Goal: Task Accomplishment & Management: Manage account settings

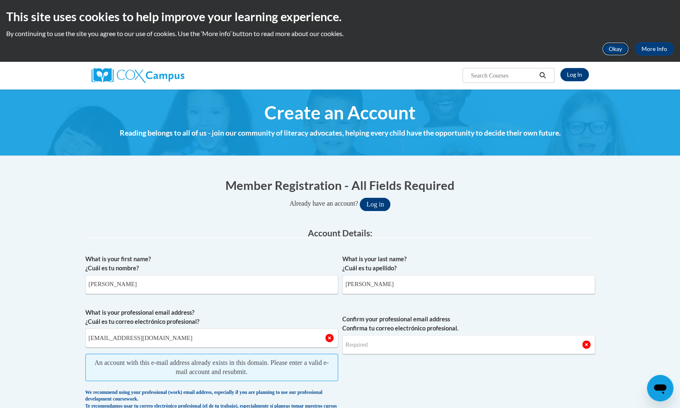
click at [616, 47] on button "Okay" at bounding box center [615, 48] width 27 height 13
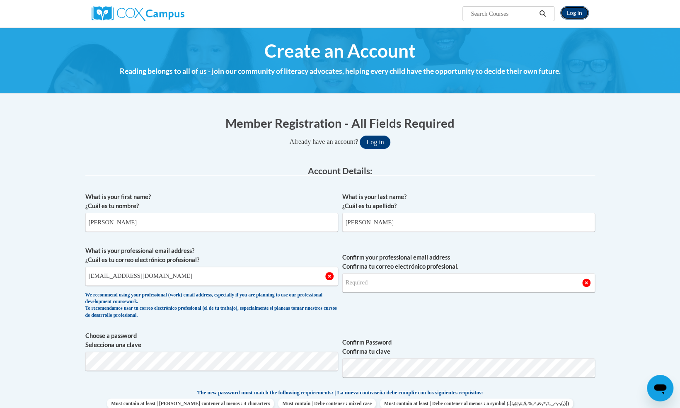
click at [567, 15] on link "Log In" at bounding box center [574, 12] width 29 height 13
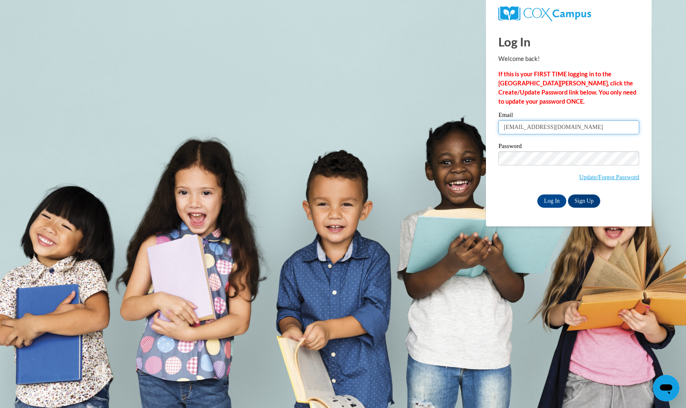
click at [571, 127] on input "lullmohamud0@gmail.com" at bounding box center [568, 127] width 141 height 14
paste input "umeyma64"
type input "[EMAIL_ADDRESS][DOMAIN_NAME]"
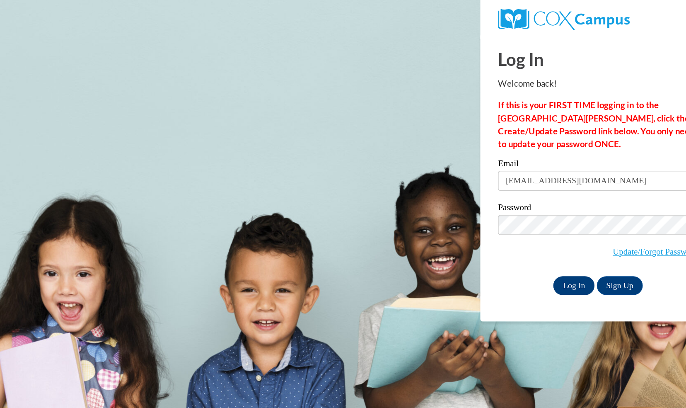
click at [550, 203] on input "Log In" at bounding box center [551, 200] width 29 height 13
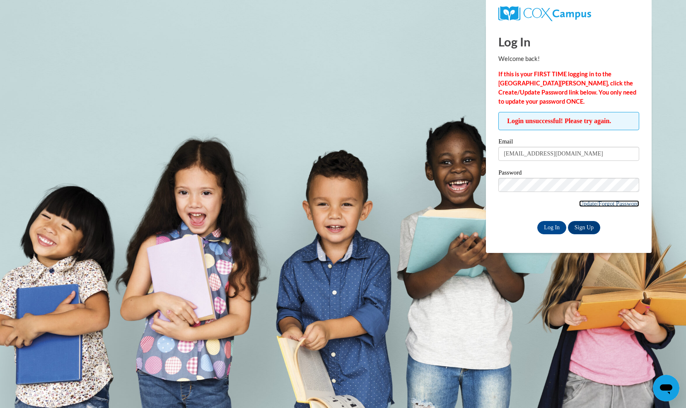
click at [624, 205] on link "Update/Forgot Password" at bounding box center [609, 203] width 60 height 7
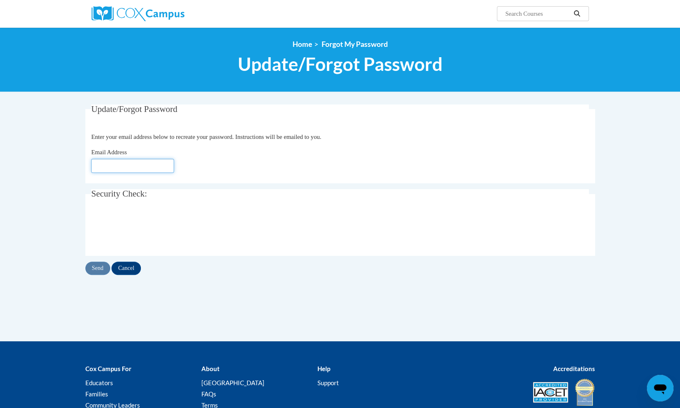
click at [142, 171] on input "Email Address" at bounding box center [132, 166] width 83 height 14
paste input "[EMAIL_ADDRESS][DOMAIN_NAME]"
type input "[EMAIL_ADDRESS][DOMAIN_NAME]"
click at [477, 203] on fieldset "Security Check: Enter the security code + =" at bounding box center [339, 222] width 509 height 66
click at [101, 269] on input "Send" at bounding box center [97, 267] width 25 height 13
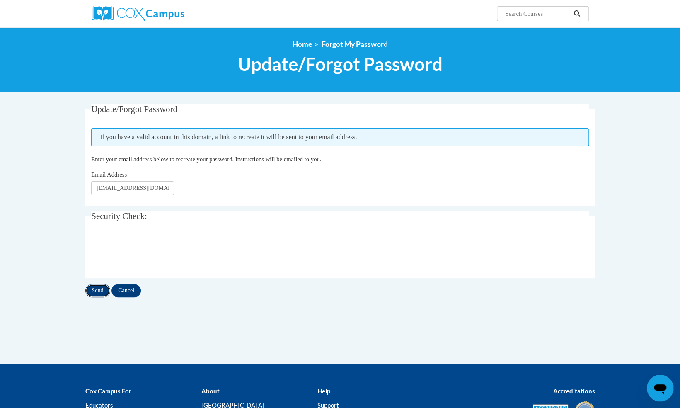
click at [95, 290] on input "Send" at bounding box center [97, 290] width 25 height 13
click at [356, 300] on div "Update/Forgot Password Please enter your email address If you have a valid acco…" at bounding box center [340, 209] width 522 height 210
click at [86, 222] on fieldset "Security Check: Enter the security code + =" at bounding box center [339, 244] width 509 height 66
click at [66, 231] on body "Search Search... <en>Home</en><fr>Accueil</fr><de>Zuhause</de><it>Casa</it><es>…" at bounding box center [340, 250] width 680 height 500
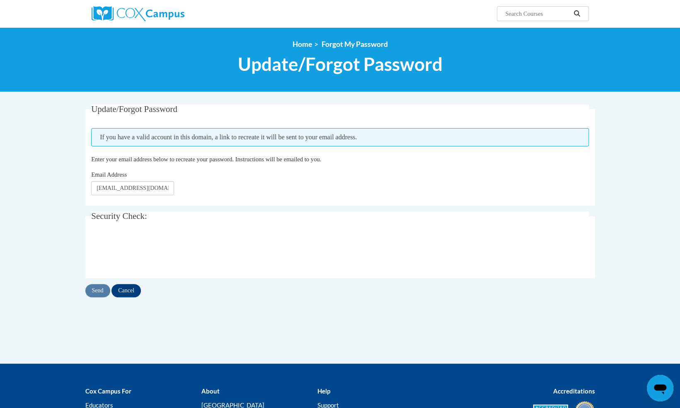
click at [66, 231] on body "Search Search... <en>Home</en><fr>Accueil</fr><de>Zuhause</de><it>Casa</it><es>…" at bounding box center [340, 250] width 680 height 500
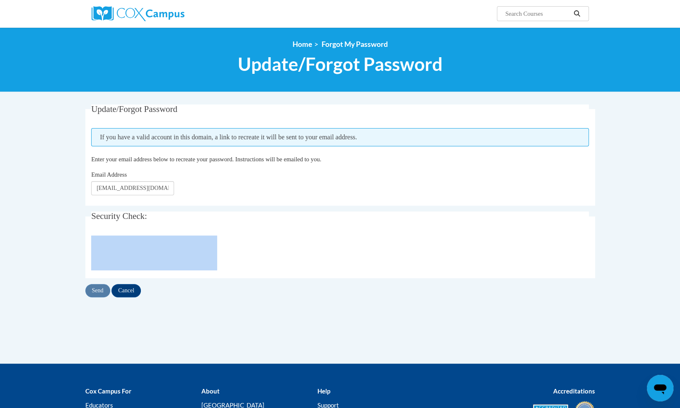
drag, startPoint x: 66, startPoint y: 231, endPoint x: 17, endPoint y: 155, distance: 91.0
click at [17, 155] on body "Search Search... <en>Home</en><fr>Accueil</fr><de>Zuhause</de><it>Casa</it><es>…" at bounding box center [340, 250] width 680 height 500
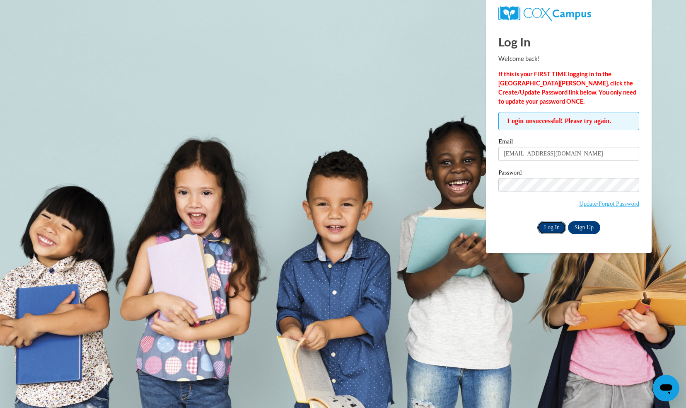
click at [556, 223] on input "Log In" at bounding box center [551, 227] width 29 height 13
click at [550, 226] on input "Log In" at bounding box center [551, 227] width 29 height 13
click at [584, 157] on input "umeyma64@gmail.com" at bounding box center [568, 154] width 141 height 14
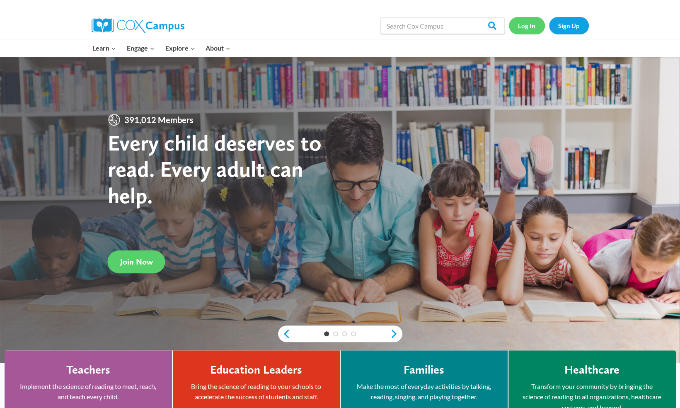
click at [528, 30] on link "Log In" at bounding box center [527, 25] width 36 height 17
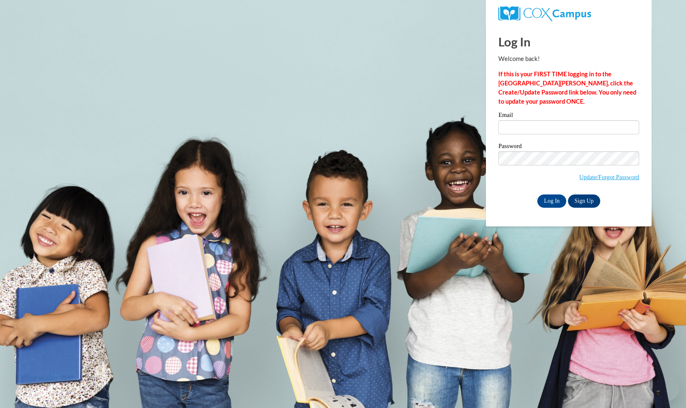
click at [531, 128] on input "Email" at bounding box center [568, 127] width 141 height 14
type input "[EMAIL_ADDRESS][DOMAIN_NAME]"
click at [544, 174] on span "Update/Forgot Password" at bounding box center [568, 168] width 141 height 34
click at [552, 203] on input "Log In" at bounding box center [551, 200] width 29 height 13
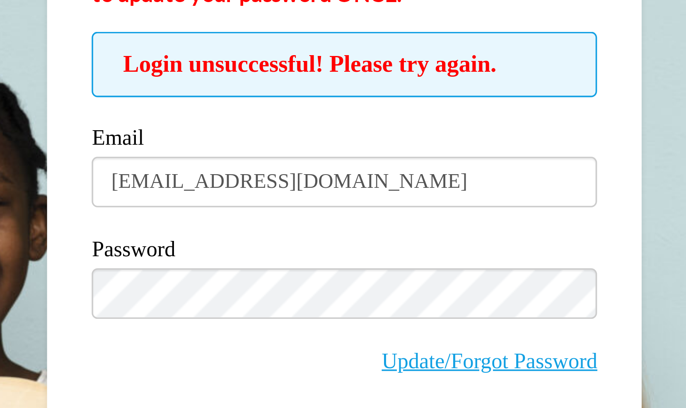
click at [646, 179] on div "Log In Welcome back! If this is your FIRST TIME logging in to the [GEOGRAPHIC_D…" at bounding box center [569, 139] width 178 height 228
click at [640, 184] on div "Login unsuccessful! Please try again. Please enter your email! Please enter you…" at bounding box center [568, 173] width 153 height 122
click at [587, 176] on label "Password" at bounding box center [568, 173] width 141 height 8
click at [581, 170] on label "Password" at bounding box center [568, 173] width 141 height 8
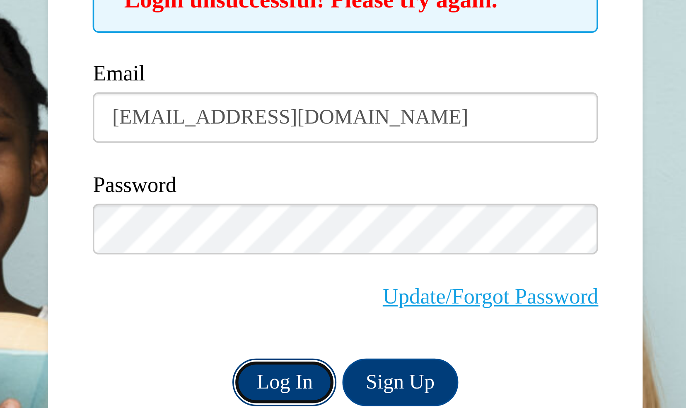
click at [550, 224] on input "Log In" at bounding box center [551, 227] width 29 height 13
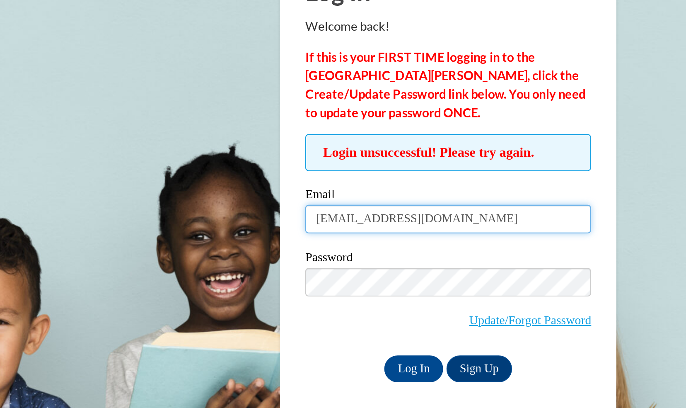
click at [506, 154] on input "umeyma64@gmail.com" at bounding box center [568, 154] width 141 height 14
type input "[EMAIL_ADDRESS][DOMAIN_NAME]"
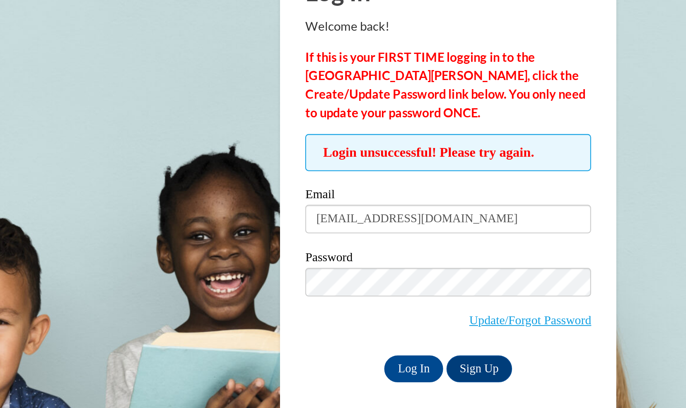
click at [543, 164] on div "Email Umeyma64@gmail.com" at bounding box center [568, 152] width 141 height 29
click at [551, 229] on input "Log In" at bounding box center [551, 227] width 29 height 13
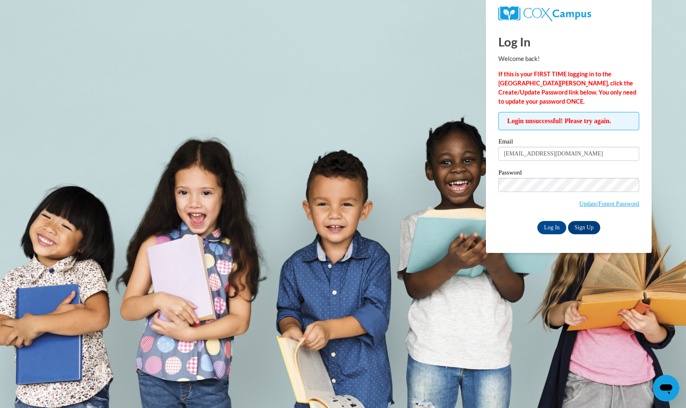
click at [535, 174] on label "Password" at bounding box center [568, 173] width 141 height 8
click at [647, 181] on div "Log In Welcome back! If this is your FIRST TIME logging in to the NEW Cox Campu…" at bounding box center [569, 139] width 178 height 228
click at [552, 228] on input "Log In" at bounding box center [551, 227] width 29 height 13
